Goal: Transaction & Acquisition: Purchase product/service

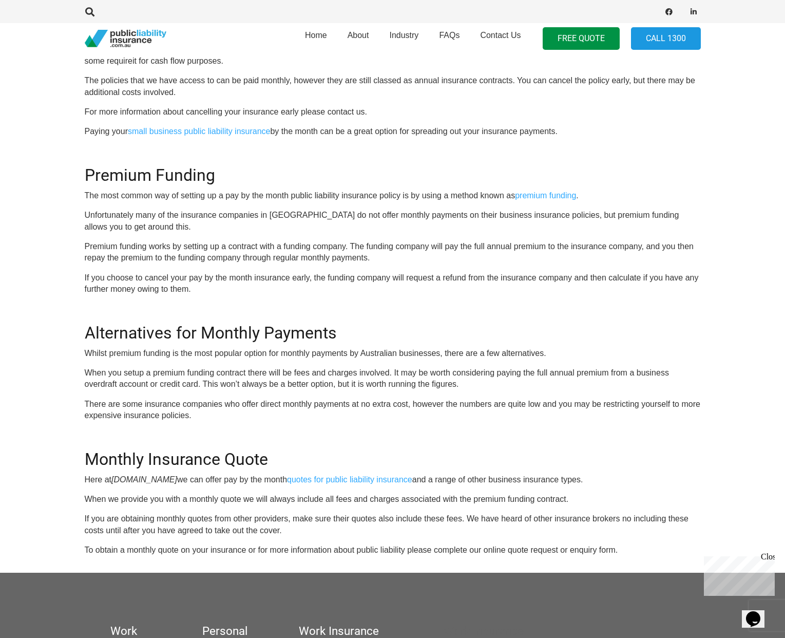
scroll to position [521, 0]
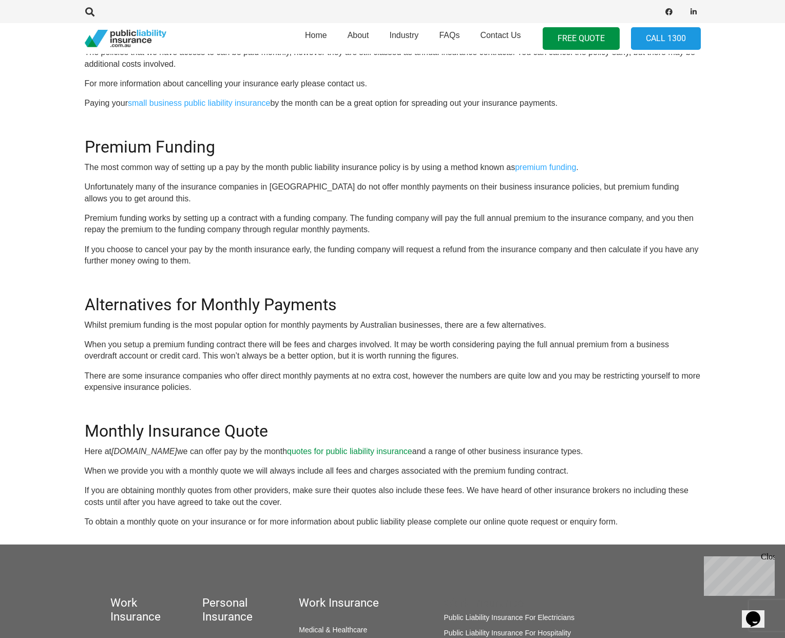
click at [398, 454] on link "quotes for public liability insurance" at bounding box center [349, 451] width 125 height 9
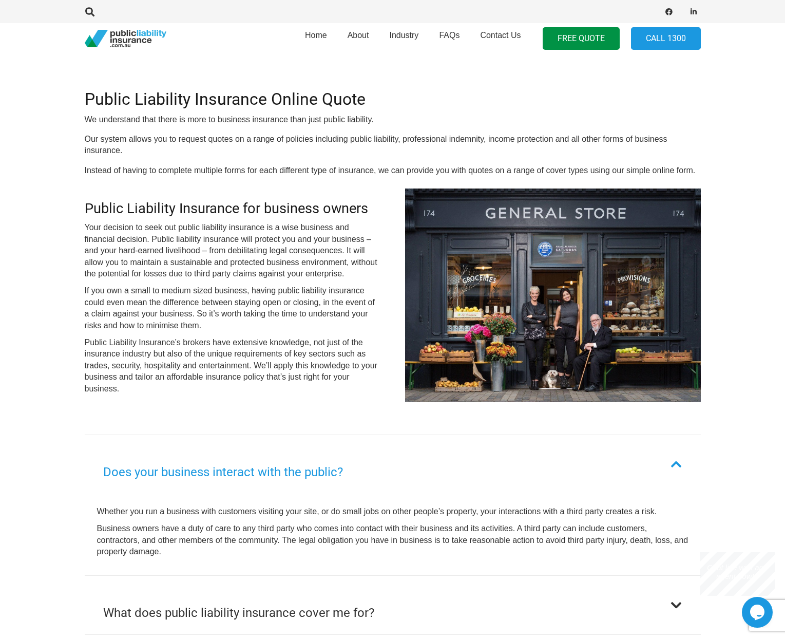
scroll to position [261, 0]
